Goal: Transaction & Acquisition: Purchase product/service

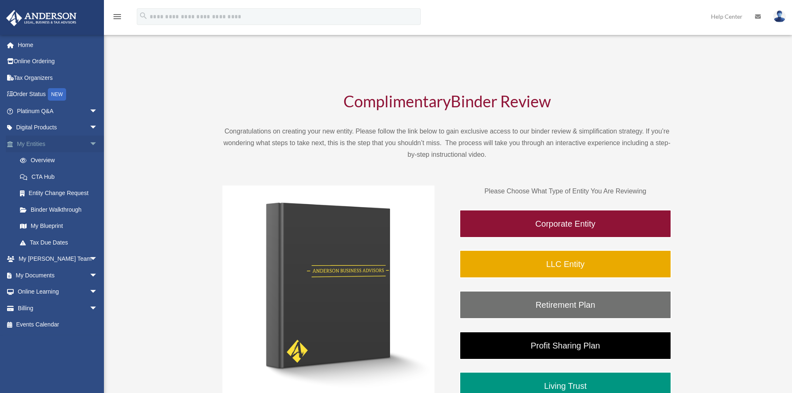
click at [89, 143] on span "arrow_drop_down" at bounding box center [97, 144] width 17 height 17
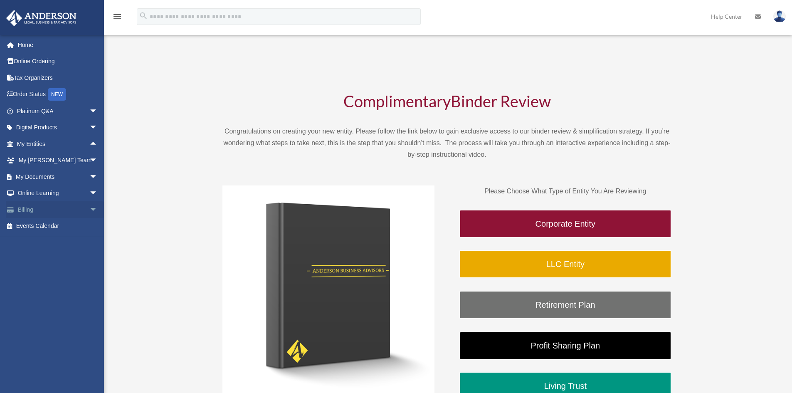
click at [89, 210] on span "arrow_drop_down" at bounding box center [97, 209] width 17 height 17
click at [60, 225] on link "$ Open Invoices" at bounding box center [61, 226] width 99 height 17
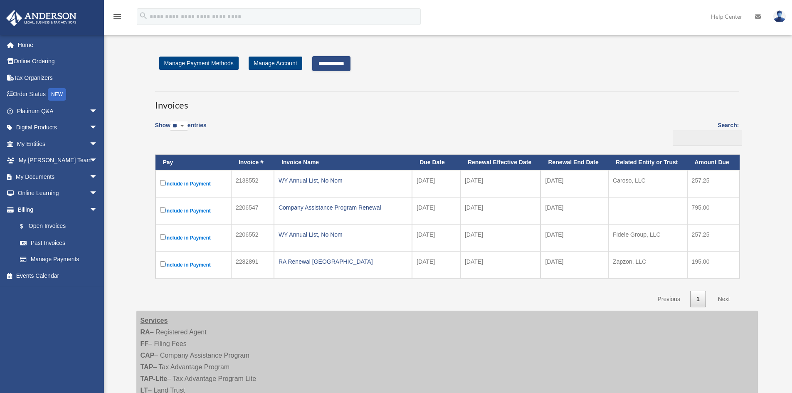
click at [723, 299] on link "Next" at bounding box center [724, 299] width 25 height 17
click at [724, 299] on link "Next" at bounding box center [724, 299] width 25 height 17
click at [412, 106] on h3 "Invoices" at bounding box center [447, 101] width 584 height 21
click at [338, 66] on input "**********" at bounding box center [331, 63] width 38 height 15
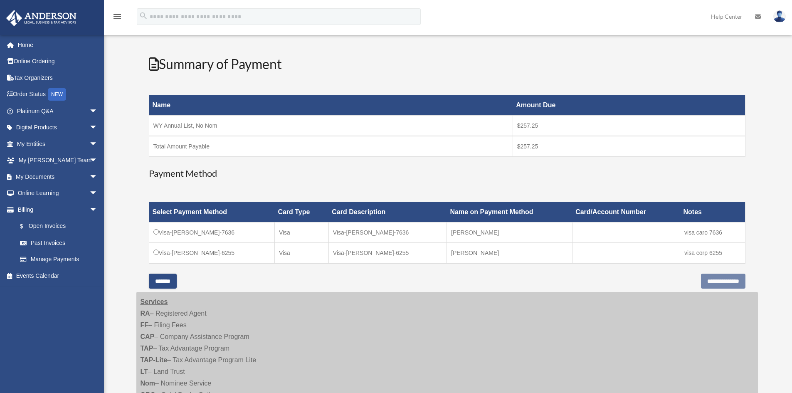
scroll to position [125, 0]
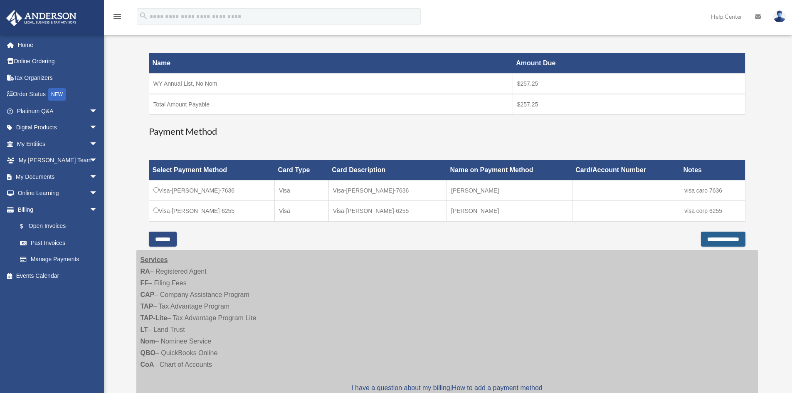
click at [710, 239] on input "**********" at bounding box center [723, 239] width 44 height 15
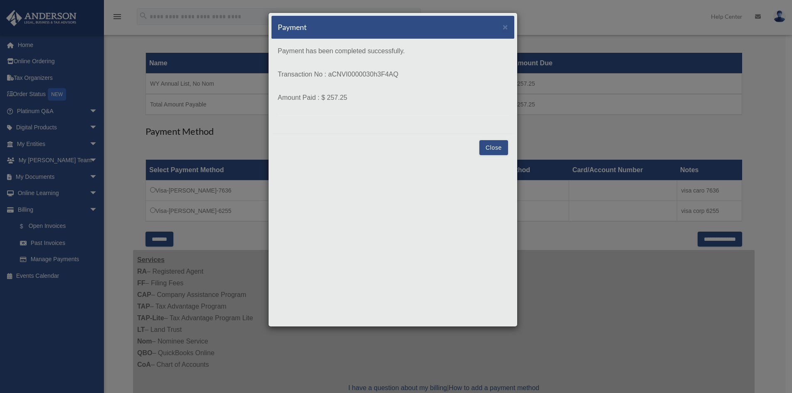
click at [491, 148] on button "Close" at bounding box center [493, 147] width 29 height 15
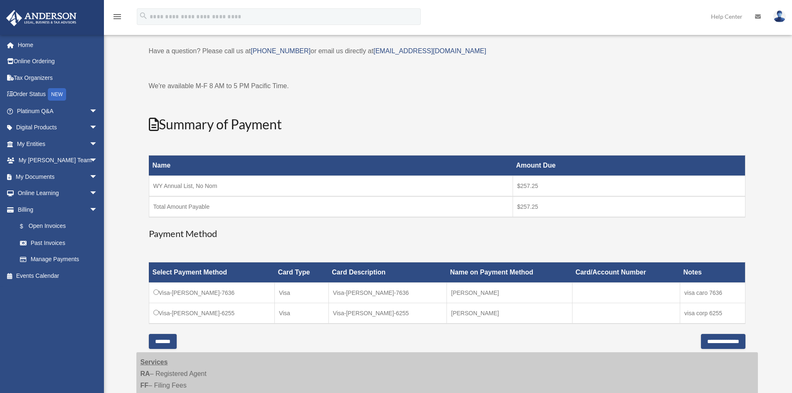
scroll to position [0, 0]
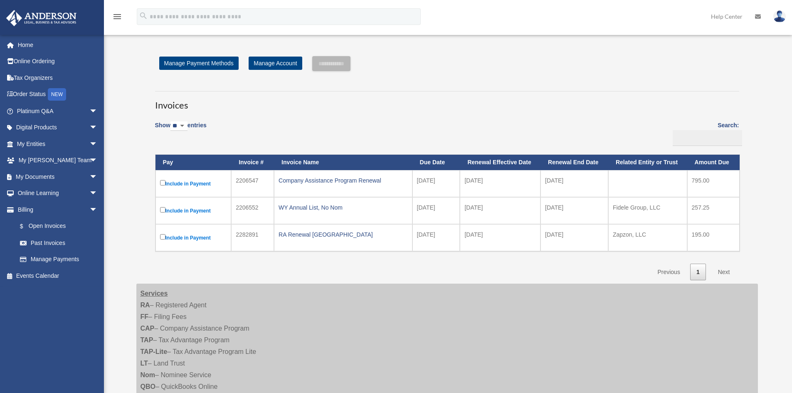
click at [777, 20] on img at bounding box center [779, 16] width 12 height 12
click at [777, 19] on img at bounding box center [779, 16] width 12 height 12
click at [769, 75] on div "Open Invoices dltp200@gmail.com Sign Out dltp200@gmail.com Home Online Ordering…" at bounding box center [396, 248] width 792 height 433
click at [779, 17] on img at bounding box center [779, 16] width 12 height 12
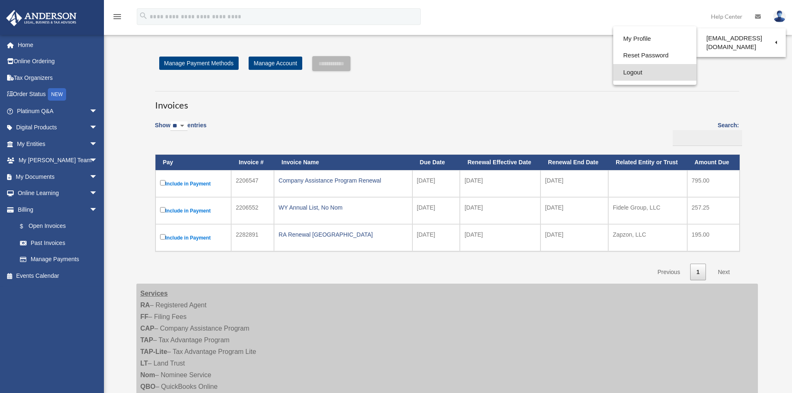
click at [631, 74] on link "Logout" at bounding box center [654, 72] width 83 height 17
